Goal: Task Accomplishment & Management: Manage account settings

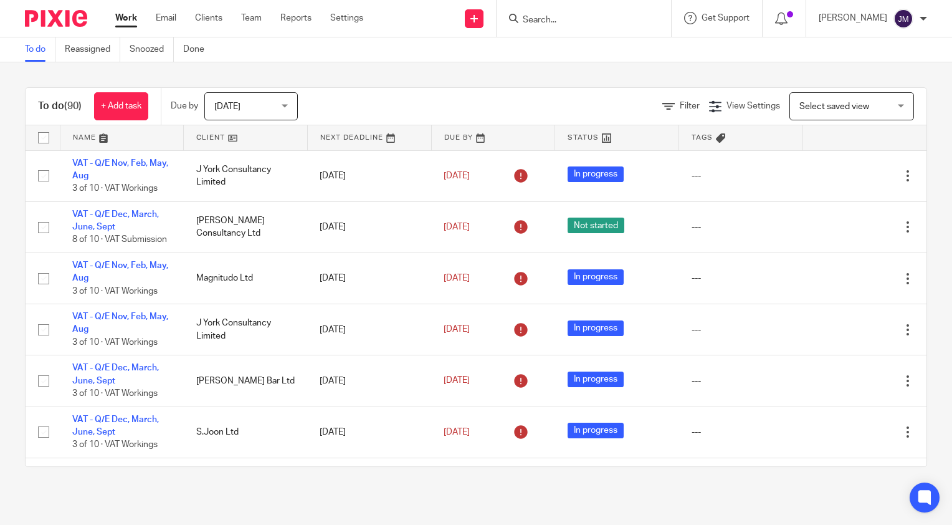
click at [578, 21] on input "Search" at bounding box center [578, 20] width 112 height 11
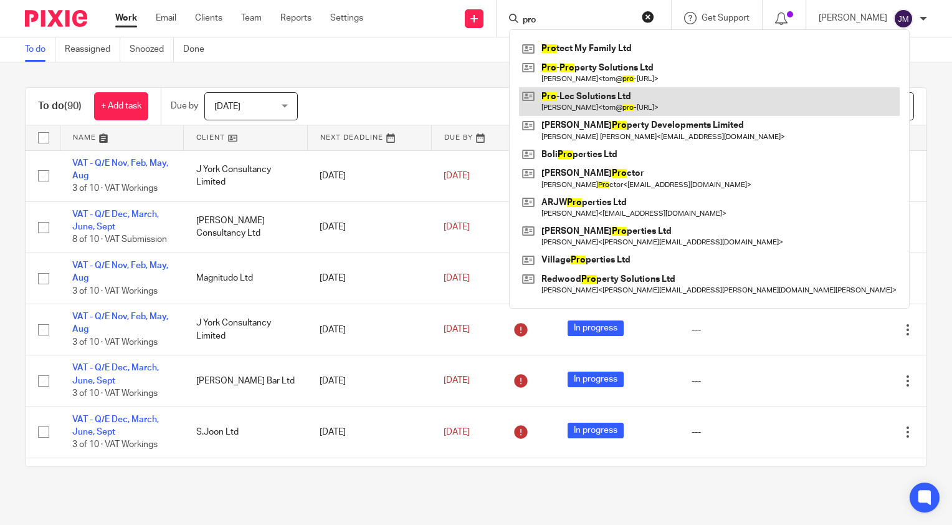
type input "pro"
click at [586, 96] on link at bounding box center [709, 101] width 381 height 29
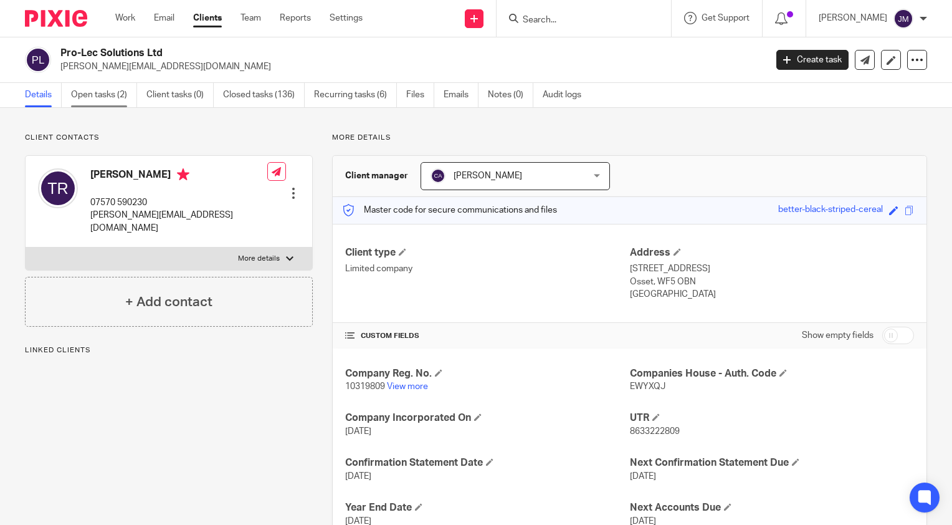
click at [132, 96] on link "Open tasks (2)" at bounding box center [104, 95] width 66 height 24
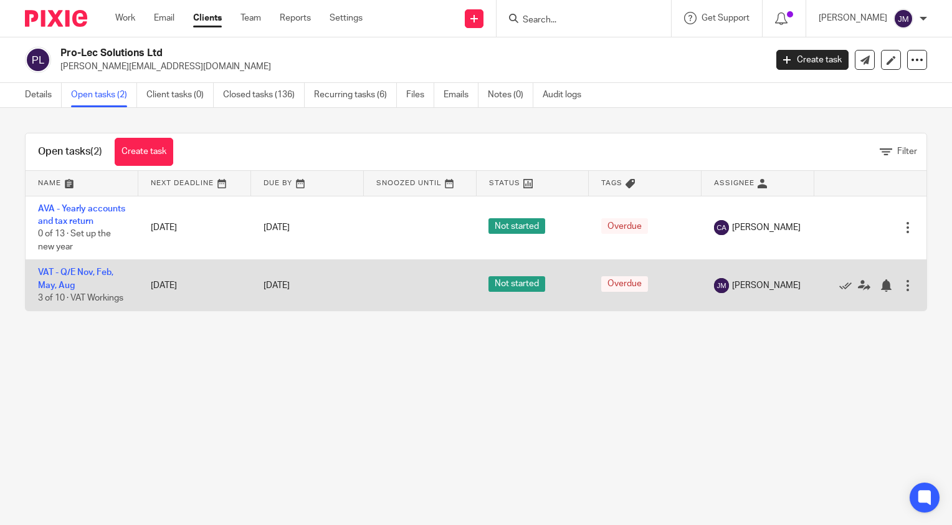
click at [79, 293] on td "VAT - Q/E Nov, Feb, May, Aug 3 of 10 · VAT Workings" at bounding box center [82, 285] width 113 height 51
click at [75, 292] on td "VAT - Q/E Nov, Feb, May, Aug 3 of 10 · VAT Workings" at bounding box center [82, 285] width 113 height 51
click at [64, 289] on link "VAT - Q/E Nov, Feb, May, Aug" at bounding box center [75, 278] width 75 height 21
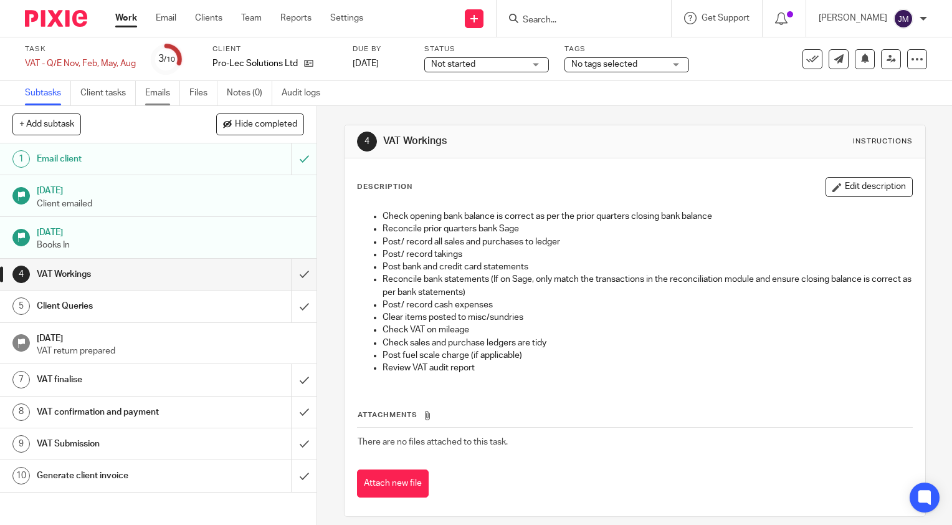
click at [158, 96] on link "Emails" at bounding box center [162, 93] width 35 height 24
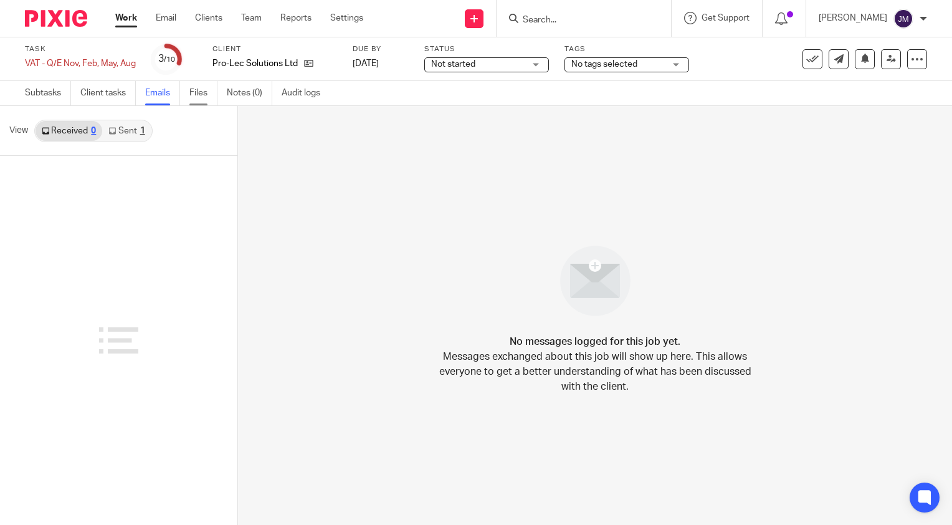
click at [204, 100] on link "Files" at bounding box center [203, 93] width 28 height 24
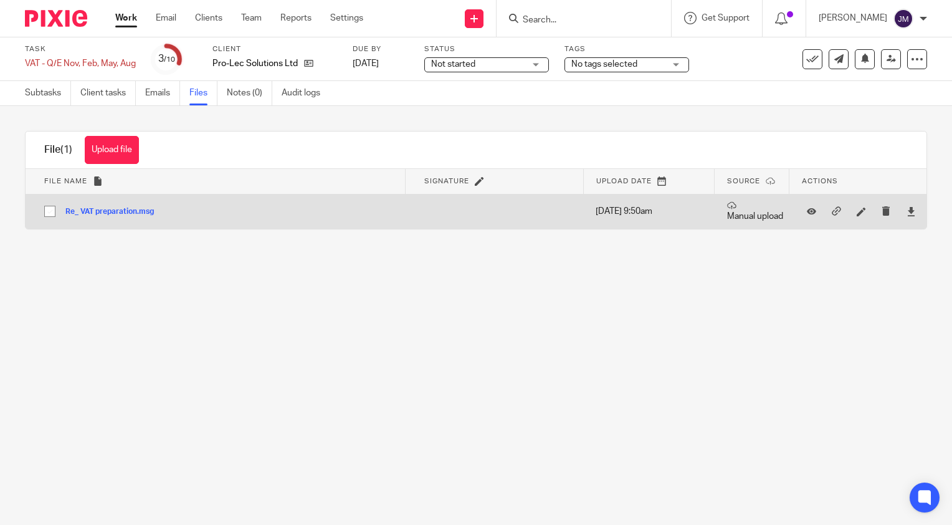
click at [902, 212] on div at bounding box center [911, 211] width 19 height 19
click at [907, 213] on icon at bounding box center [911, 211] width 9 height 9
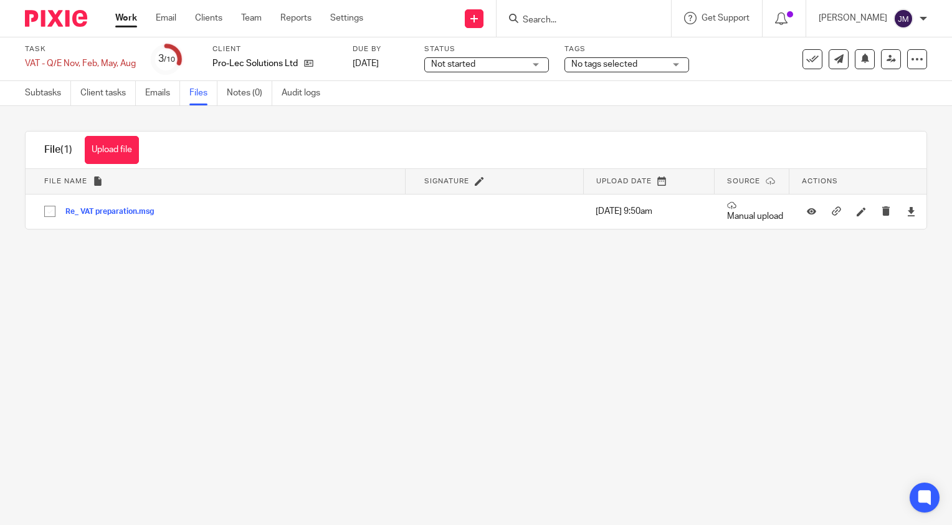
click at [597, 22] on input "Search" at bounding box center [578, 20] width 112 height 11
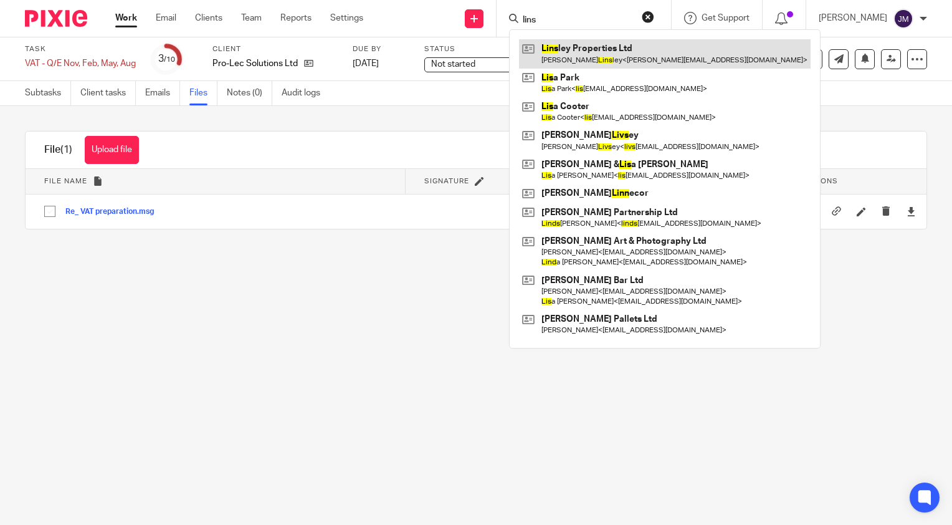
type input "lins"
click at [599, 44] on link at bounding box center [665, 53] width 292 height 29
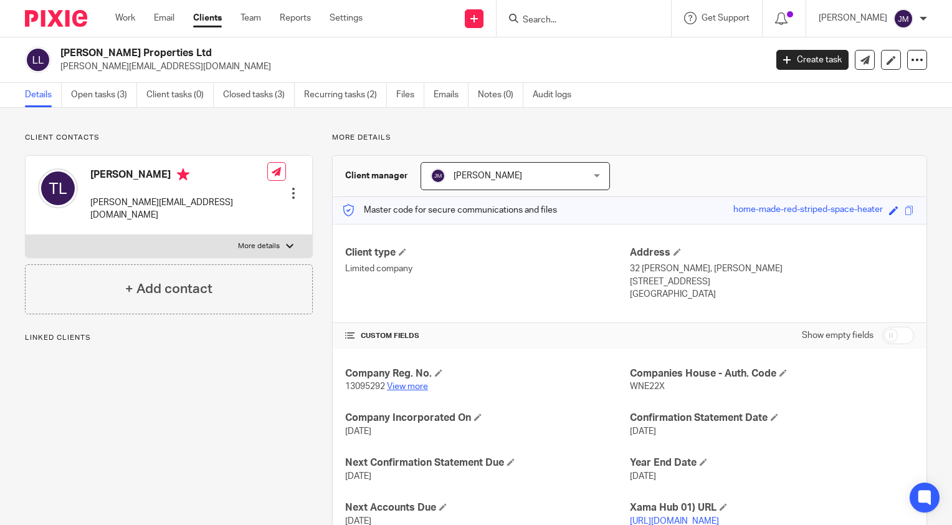
click at [394, 388] on link "View more" at bounding box center [407, 386] width 41 height 9
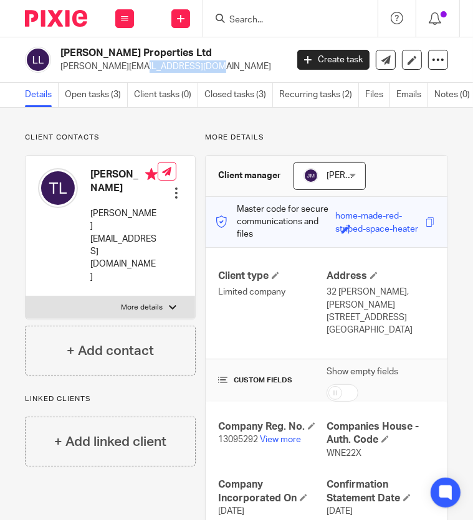
drag, startPoint x: 139, startPoint y: 65, endPoint x: 57, endPoint y: 70, distance: 82.4
click at [57, 70] on div "[PERSON_NAME] Properties Ltd [PERSON_NAME][EMAIL_ADDRESS][DOMAIN_NAME]" at bounding box center [152, 60] width 254 height 26
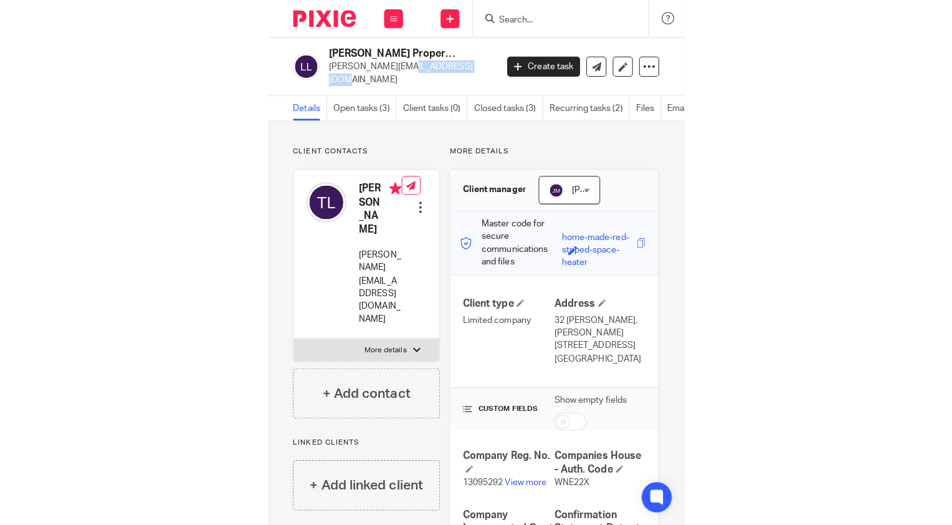
scroll to position [62, 0]
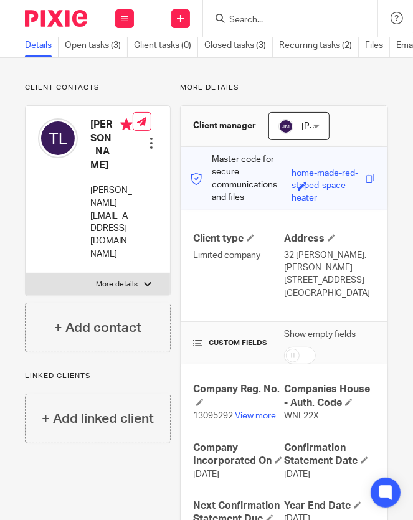
click at [296, 412] on span "WNE22X" at bounding box center [301, 416] width 35 height 9
copy span "WNE22X"
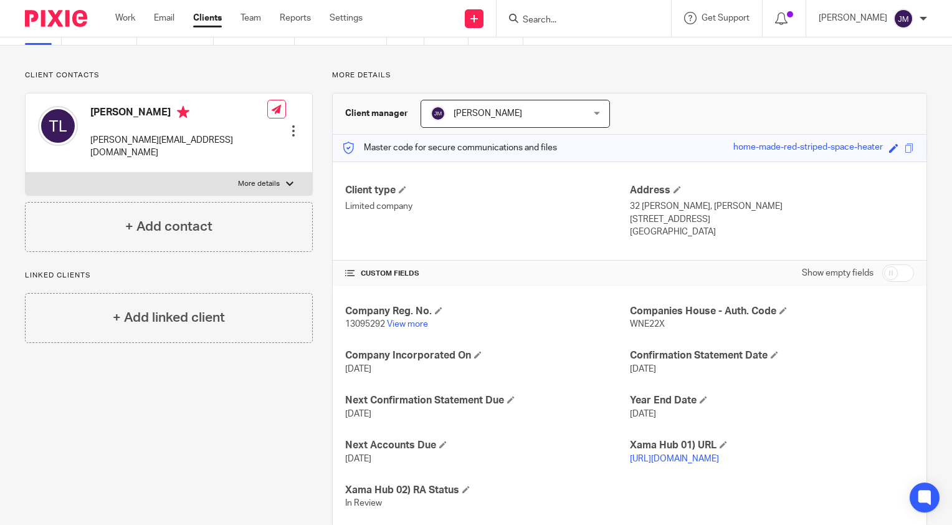
click at [578, 19] on input "Search" at bounding box center [578, 20] width 112 height 11
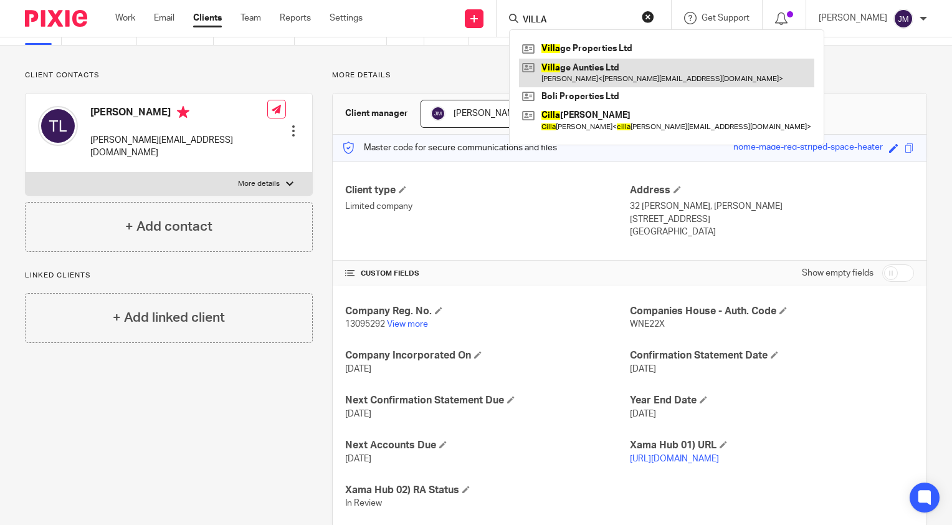
type input "VILLA"
click at [586, 82] on link at bounding box center [666, 73] width 295 height 29
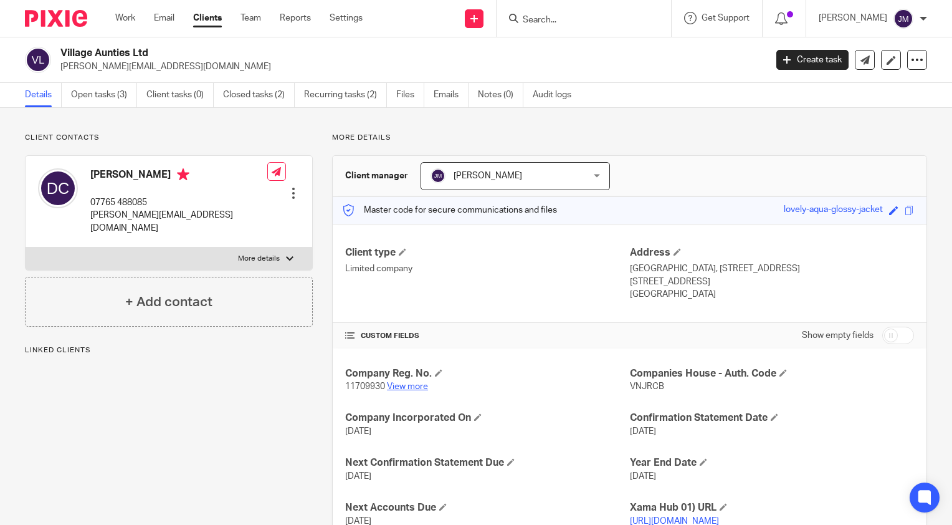
click at [404, 385] on link "View more" at bounding box center [407, 386] width 41 height 9
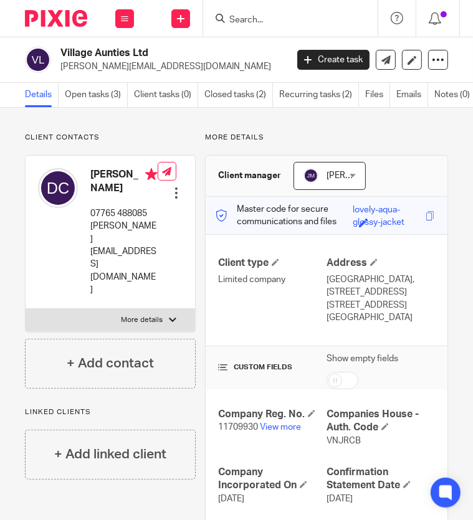
scroll to position [62, 0]
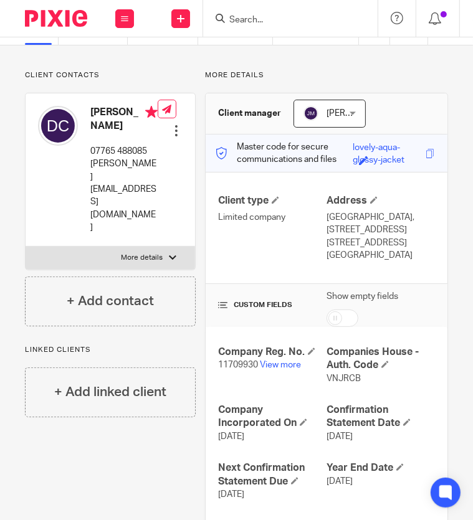
click at [334, 378] on span "VNJRCB" at bounding box center [343, 378] width 34 height 9
copy span "VNJRCB"
click at [287, 18] on input "Search" at bounding box center [284, 20] width 112 height 11
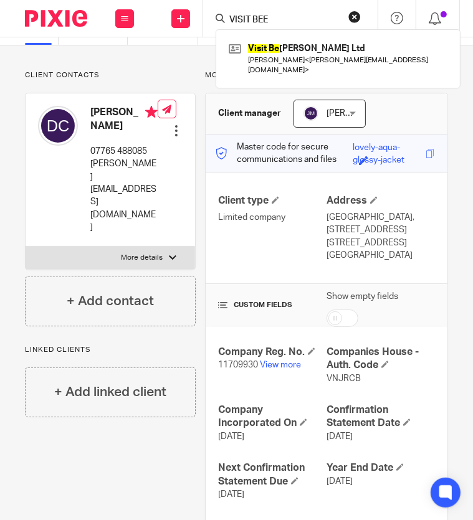
type input "VISIT BEE"
click at [287, 32] on div "Visit Be eston Ltd Daniel Chapman < paul@thesquareball.net >" at bounding box center [338, 58] width 245 height 59
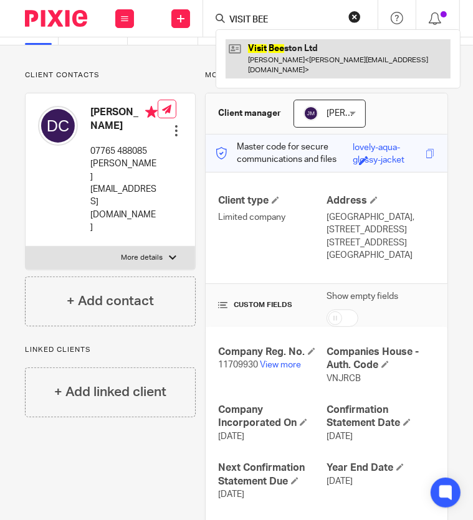
click at [288, 43] on link at bounding box center [338, 58] width 225 height 39
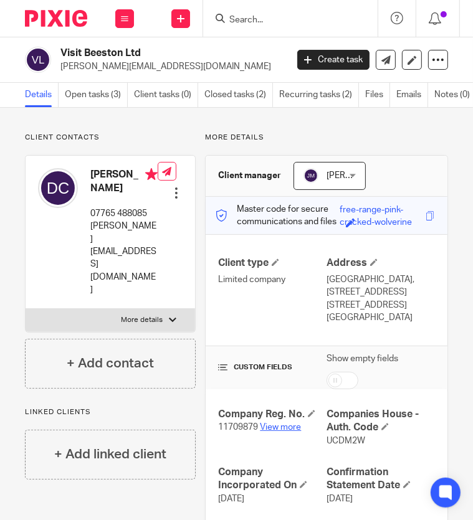
click at [280, 432] on link "View more" at bounding box center [280, 427] width 41 height 9
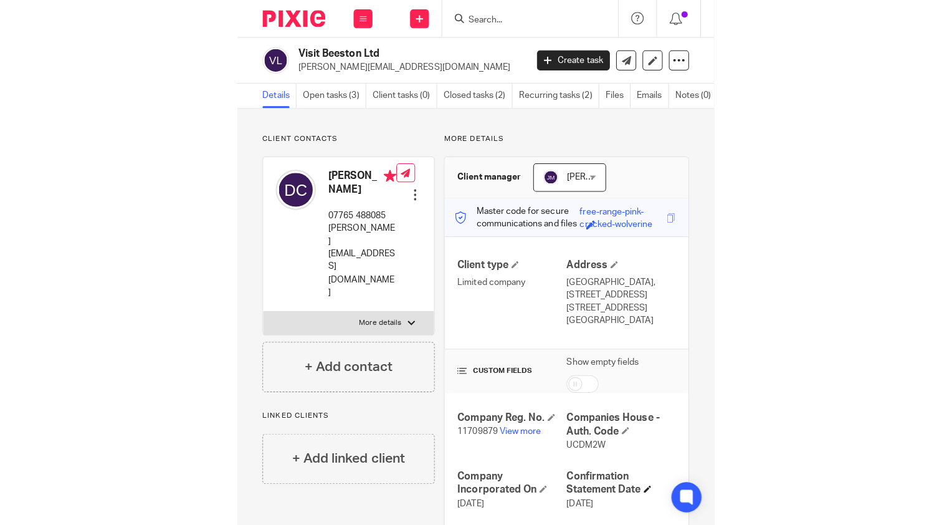
scroll to position [187, 0]
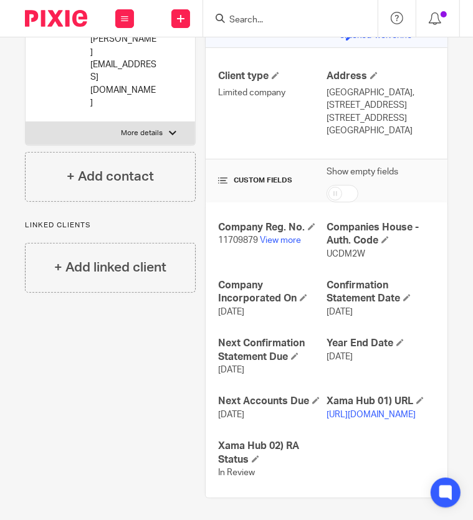
click at [344, 259] on span "UCDM2W" at bounding box center [345, 254] width 39 height 9
copy span "UCDM2W"
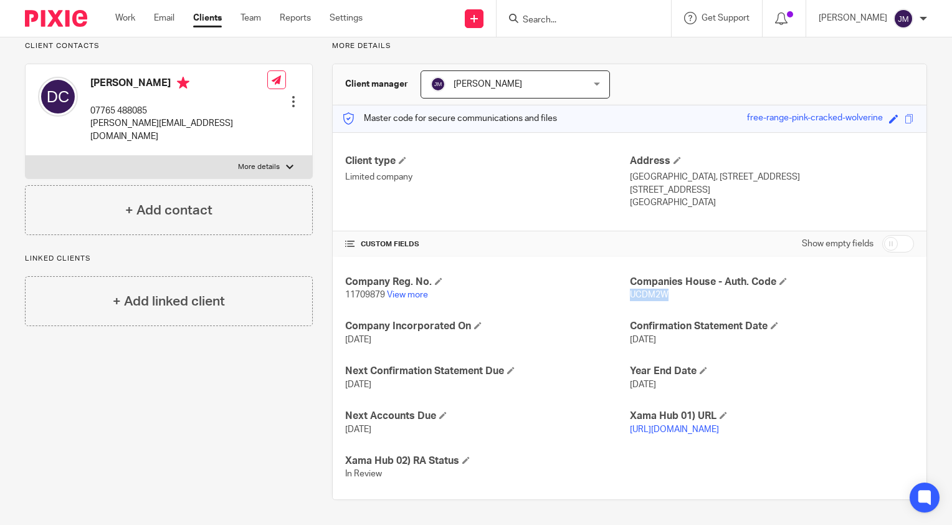
scroll to position [103, 0]
click at [472, 23] on input "Search" at bounding box center [578, 20] width 112 height 11
type input "yip"
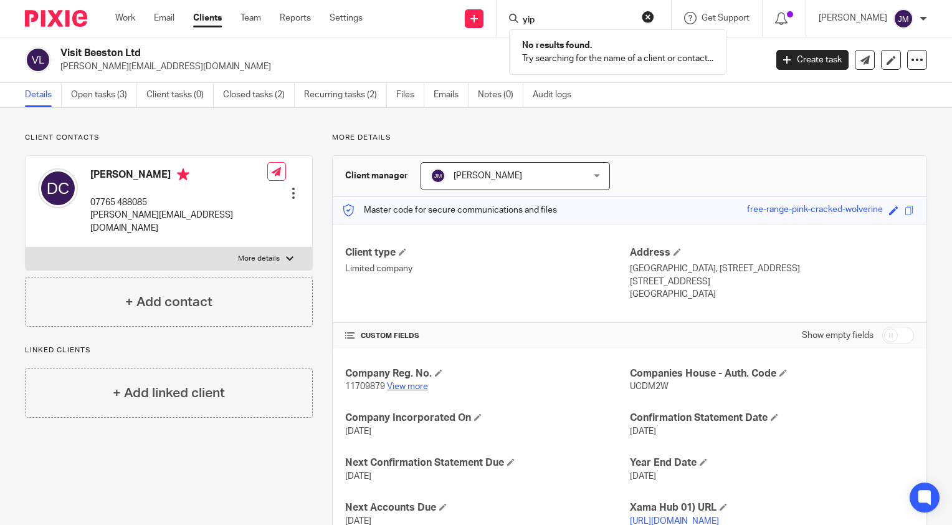
click at [396, 383] on link "View more" at bounding box center [407, 386] width 41 height 9
click at [71, 16] on img at bounding box center [56, 18] width 62 height 17
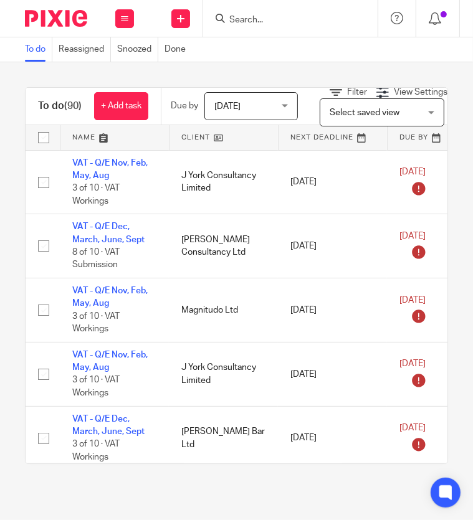
click at [295, 26] on div at bounding box center [290, 18] width 174 height 37
click at [268, 17] on input "Search" at bounding box center [284, 20] width 112 height 11
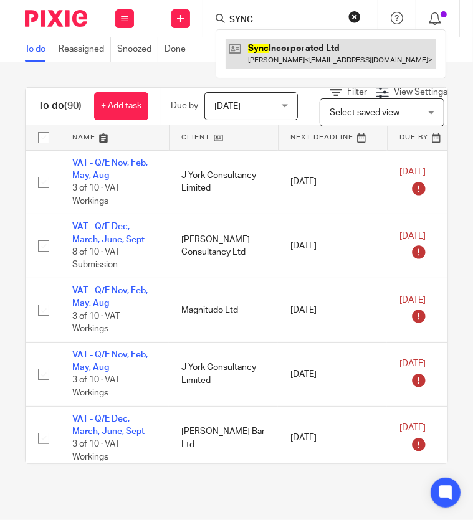
type input "SYNC"
click at [262, 55] on link at bounding box center [331, 53] width 211 height 29
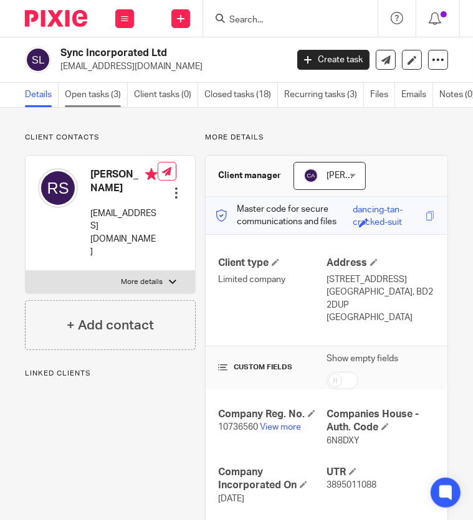
click at [100, 90] on link "Open tasks (3)" at bounding box center [96, 95] width 63 height 24
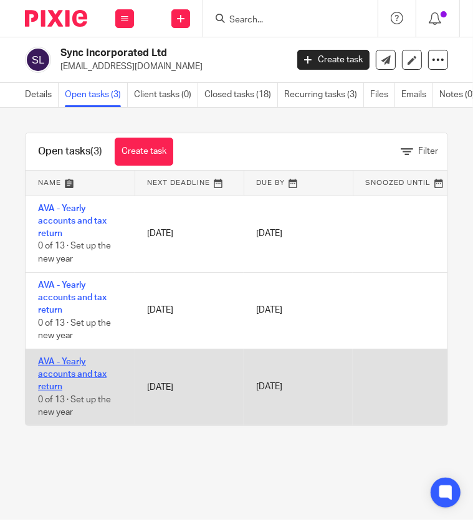
click at [60, 371] on link "AVA - Yearly accounts and tax return" at bounding box center [72, 375] width 69 height 34
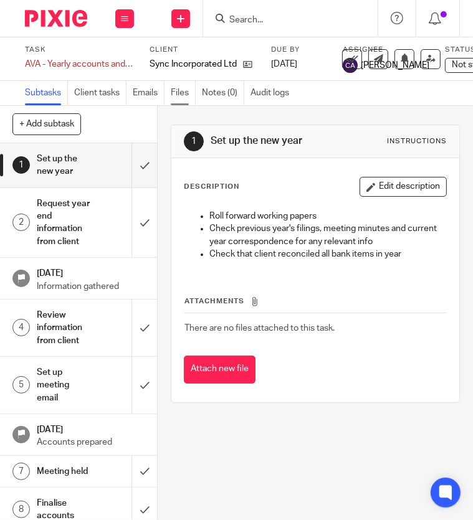
click at [172, 95] on link "Files" at bounding box center [183, 93] width 25 height 24
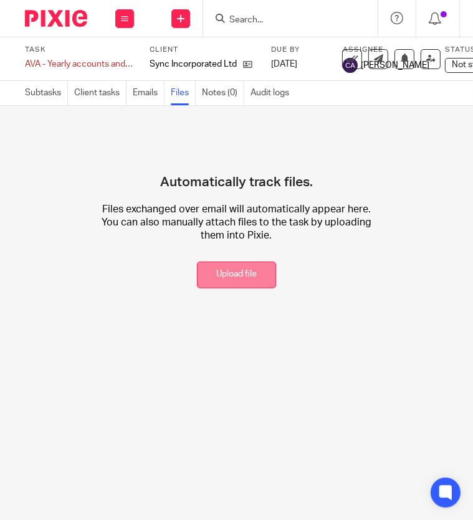
click at [228, 280] on button "Upload file" at bounding box center [236, 275] width 79 height 27
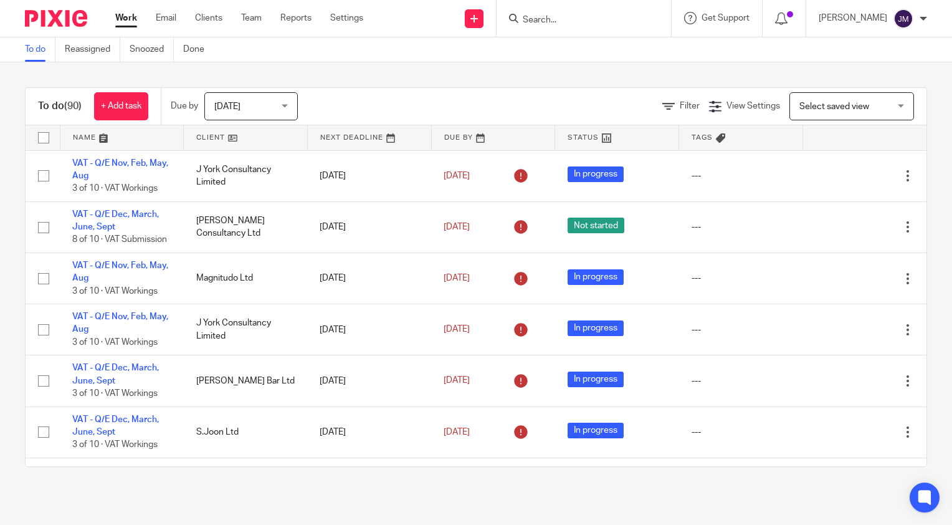
click at [556, 23] on input "Search" at bounding box center [578, 20] width 112 height 11
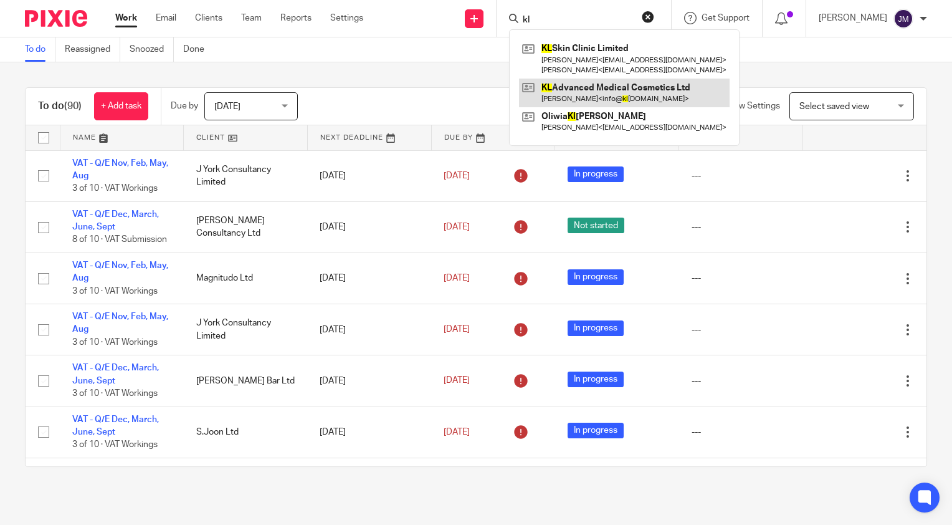
type input "kl"
click at [621, 90] on link at bounding box center [624, 93] width 211 height 29
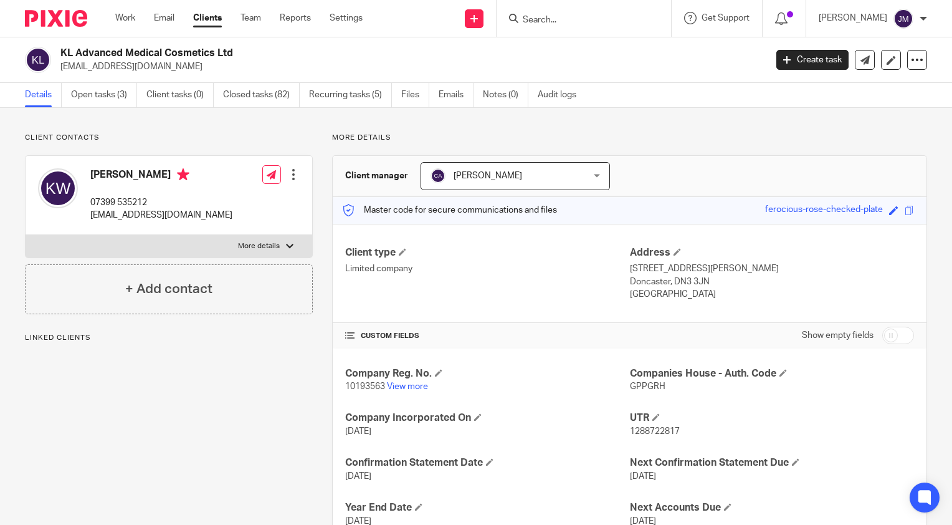
click at [412, 390] on p "10193563 View more" at bounding box center [487, 386] width 284 height 12
click at [401, 382] on link "View more" at bounding box center [407, 386] width 41 height 9
